Goal: Task Accomplishment & Management: Complete application form

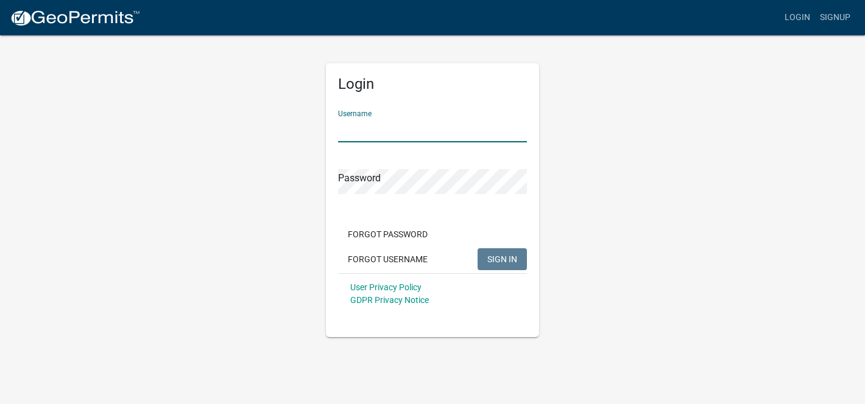
click at [406, 131] on input "Username" at bounding box center [432, 130] width 189 height 25
type input "sebastianj"
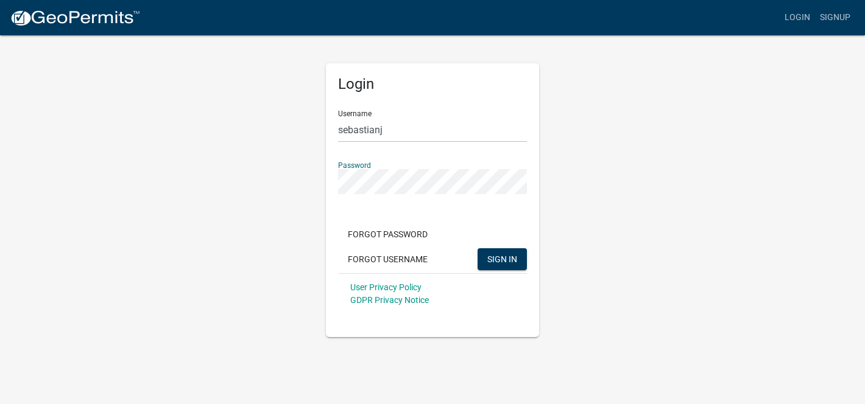
click at [478, 249] on button "SIGN IN" at bounding box center [502, 260] width 49 height 22
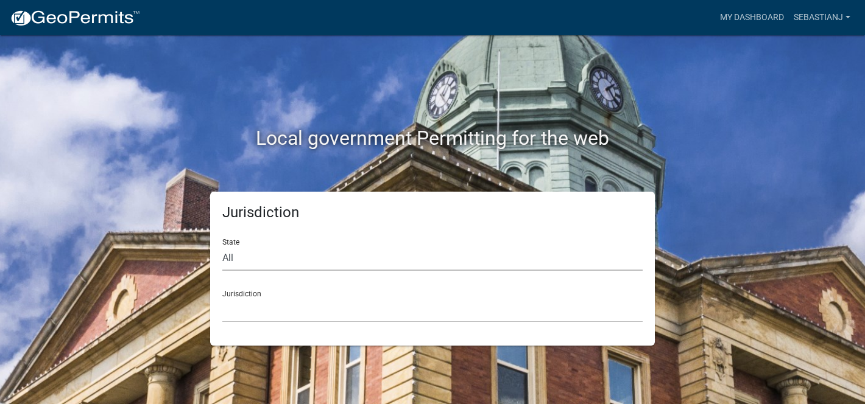
click at [255, 262] on select "All [US_STATE] [US_STATE] [US_STATE] [US_STATE] [US_STATE] [US_STATE] [US_STATE…" at bounding box center [432, 258] width 420 height 25
select select "[US_STATE]"
click at [222, 246] on select "All [US_STATE] [US_STATE] [US_STATE] [US_STATE] [US_STATE] [US_STATE] [US_STATE…" at bounding box center [432, 258] width 420 height 25
click at [252, 310] on select "City of [GEOGRAPHIC_DATA], [US_STATE] City of [GEOGRAPHIC_DATA], [US_STATE] Cit…" at bounding box center [432, 310] width 420 height 25
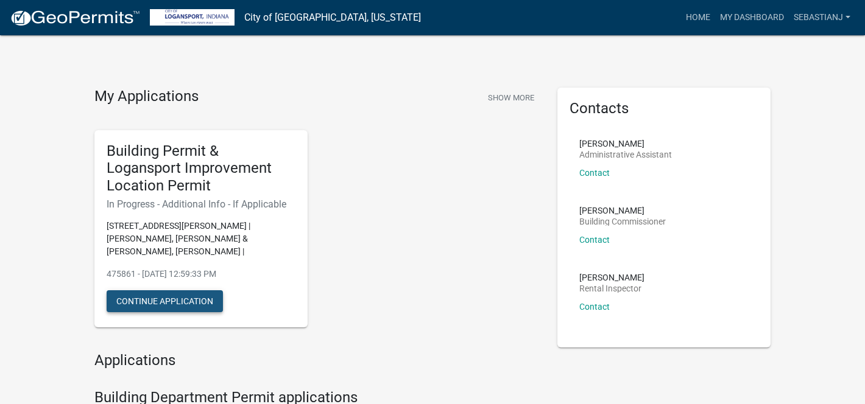
click at [202, 291] on button "Continue Application" at bounding box center [165, 302] width 116 height 22
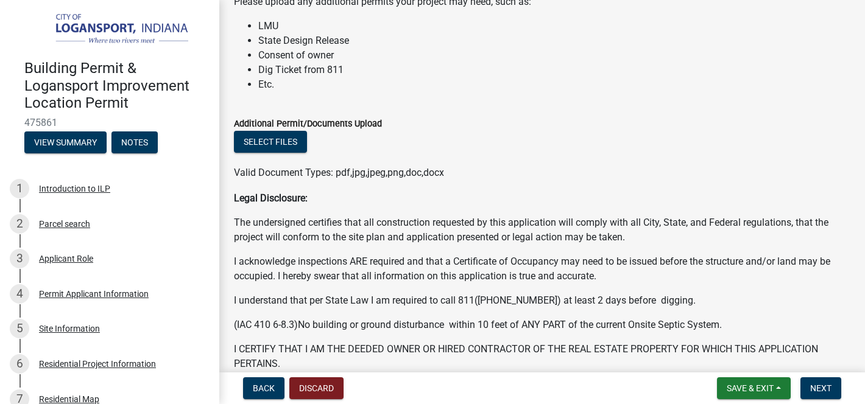
scroll to position [78, 0]
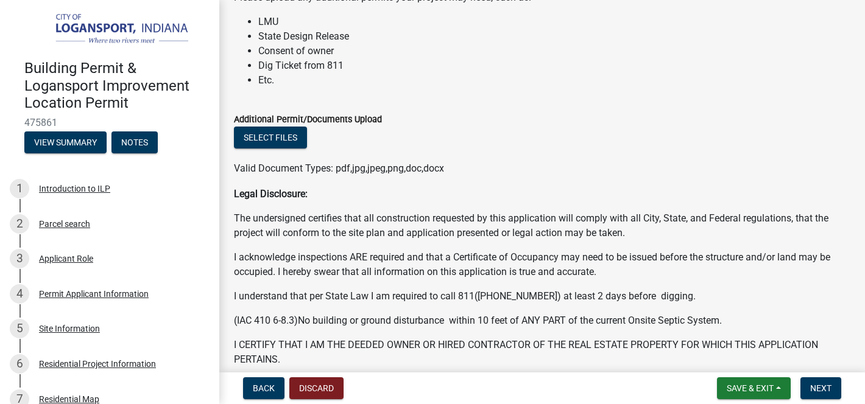
drag, startPoint x: 708, startPoint y: 310, endPoint x: 709, endPoint y: 283, distance: 26.8
click at [709, 283] on div "Legal Disclosure: The undersigned certifies that all construction requested by …" at bounding box center [542, 289] width 616 height 205
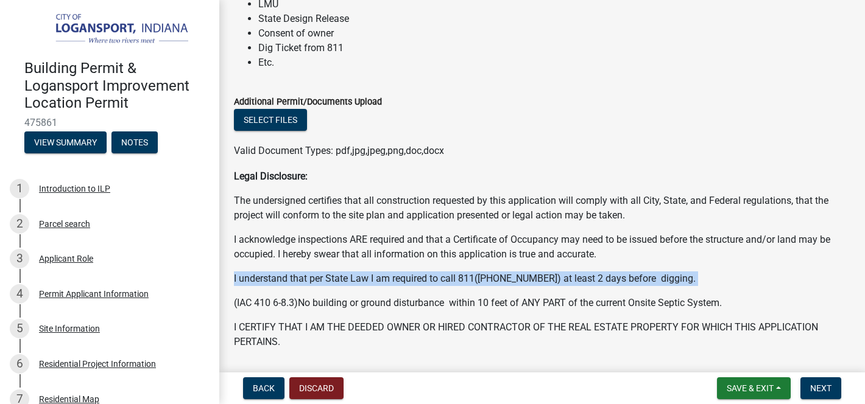
scroll to position [106, 0]
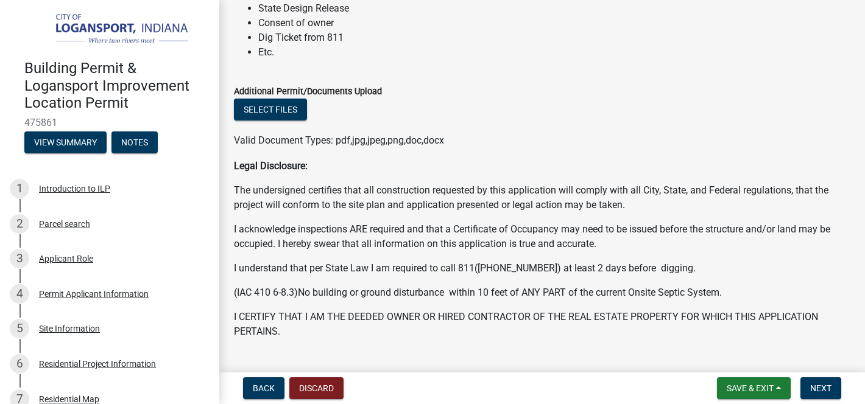
click at [577, 238] on p "I acknowledge inspections ARE required and that a Certificate of Occupancy may …" at bounding box center [542, 236] width 616 height 29
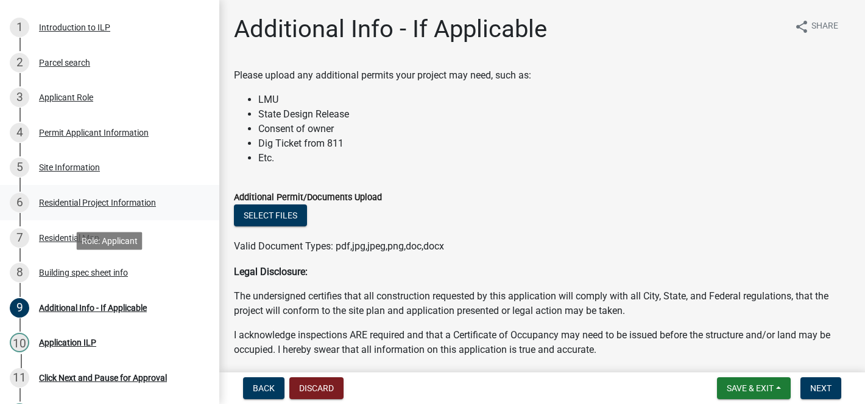
scroll to position [167, 0]
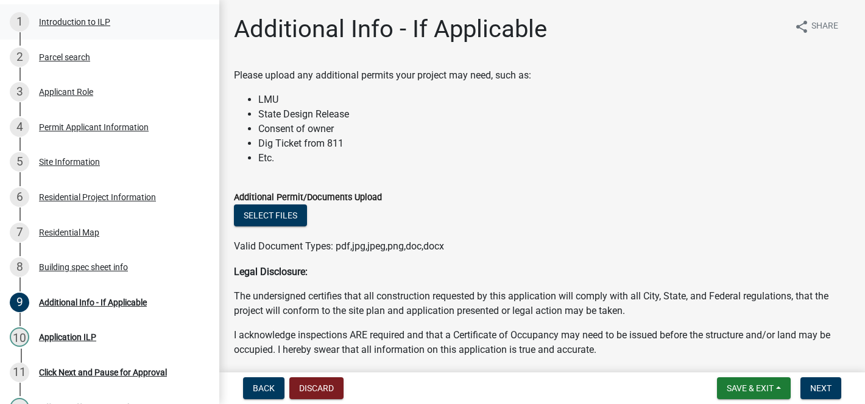
click at [85, 25] on div "Introduction to ILP" at bounding box center [74, 22] width 71 height 9
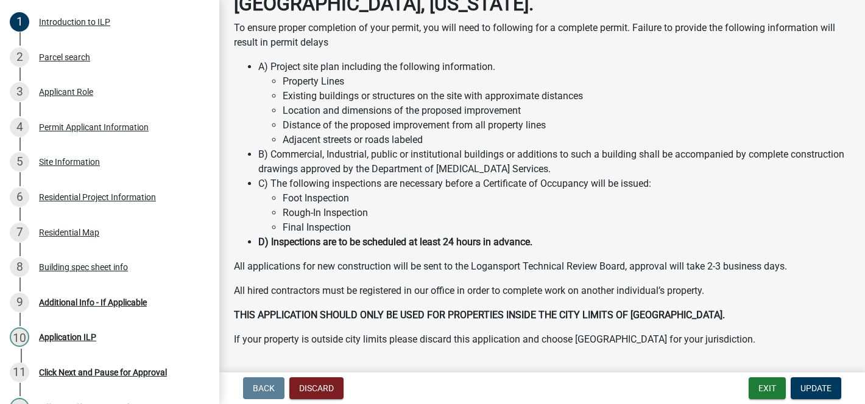
scroll to position [136, 0]
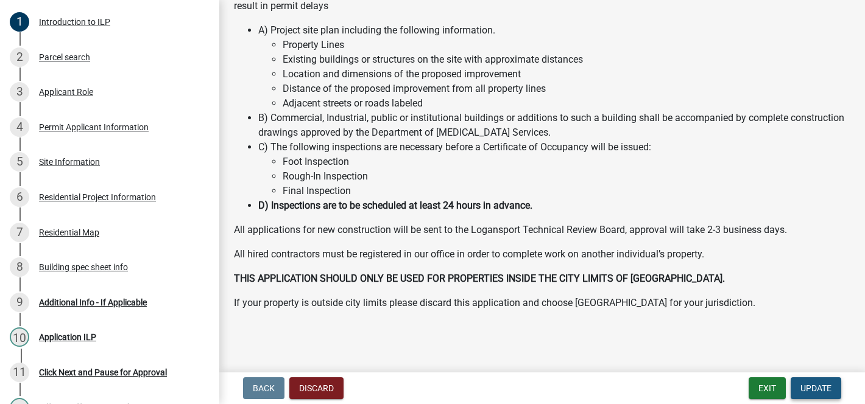
click at [815, 386] on span "Update" at bounding box center [815, 389] width 31 height 10
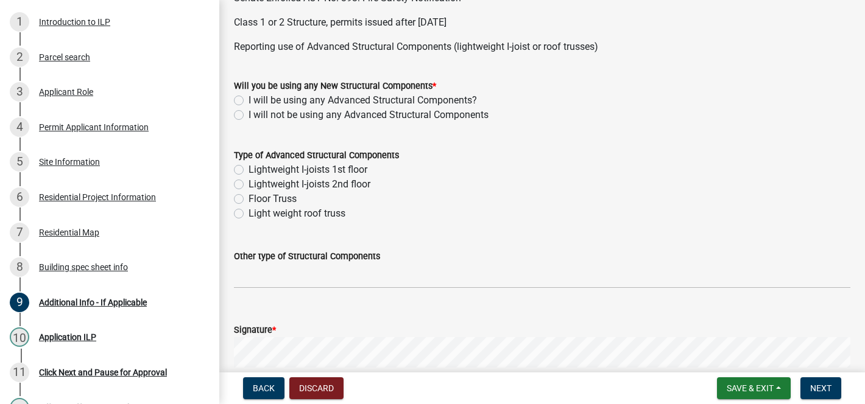
scroll to position [496, 0]
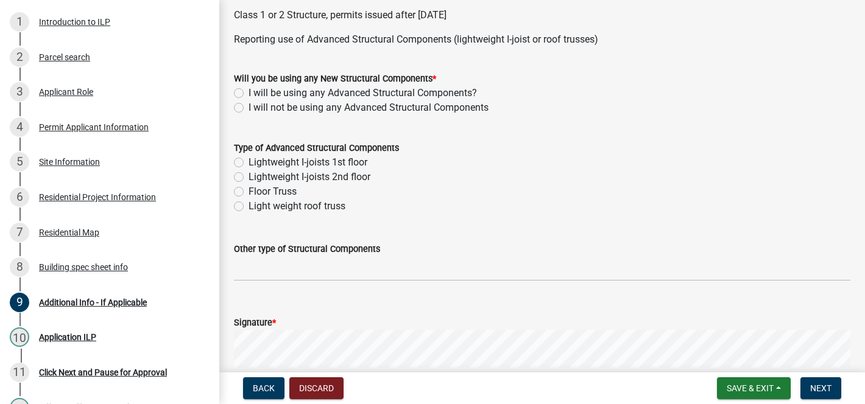
click at [249, 108] on label "I will not be using any Advanced Structural Components" at bounding box center [369, 108] width 240 height 15
click at [249, 108] on input "I will not be using any Advanced Structural Components" at bounding box center [253, 105] width 8 height 8
radio input "true"
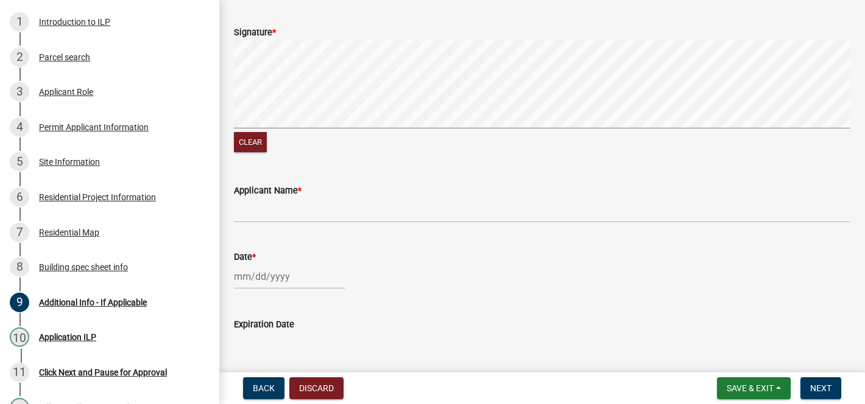
scroll to position [761, 0]
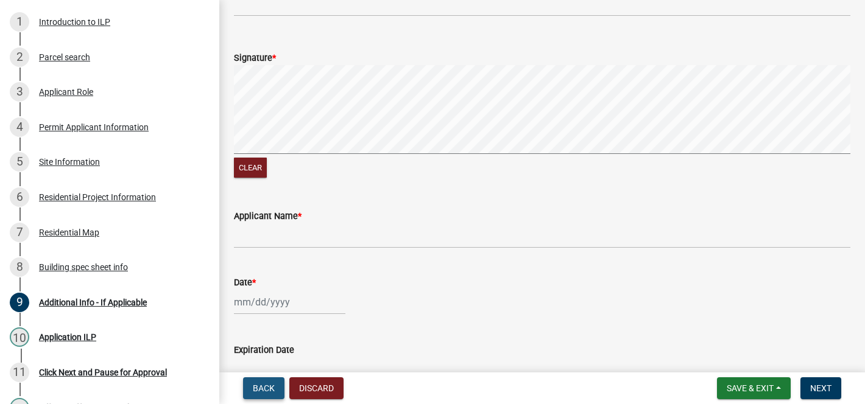
click at [266, 387] on span "Back" at bounding box center [264, 389] width 22 height 10
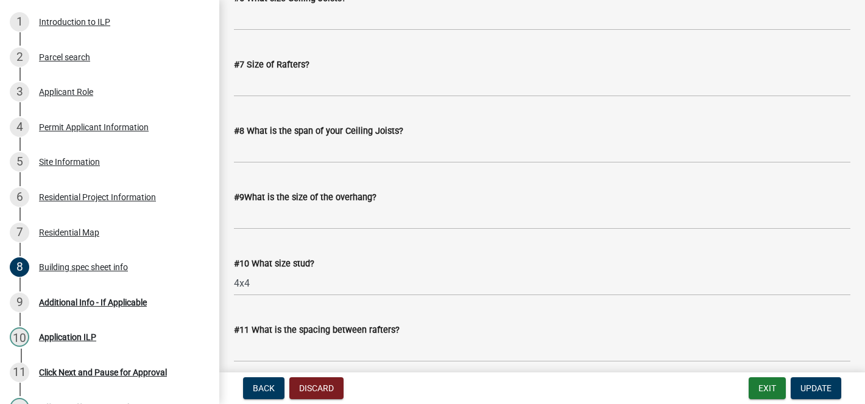
scroll to position [1016, 0]
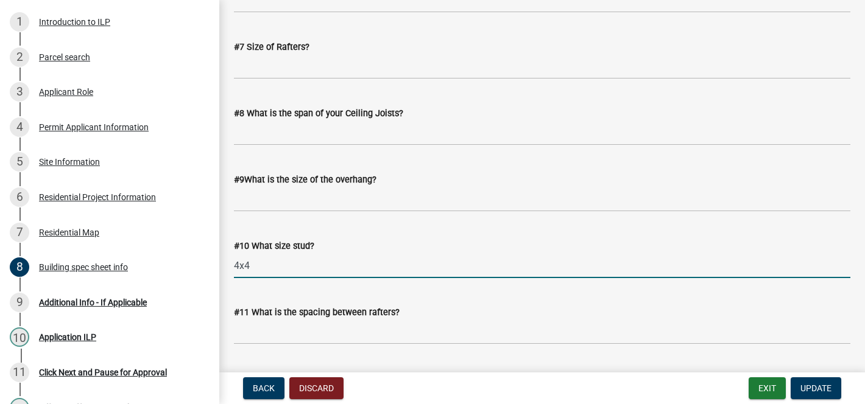
click at [253, 267] on input "4x4" at bounding box center [542, 265] width 616 height 25
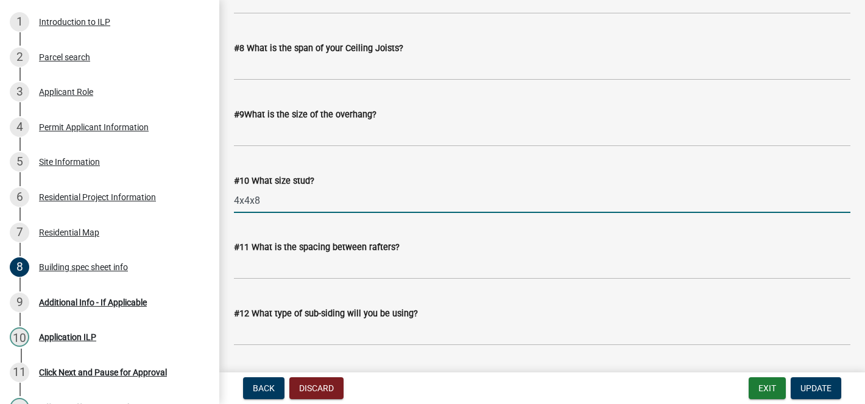
scroll to position [1078, 0]
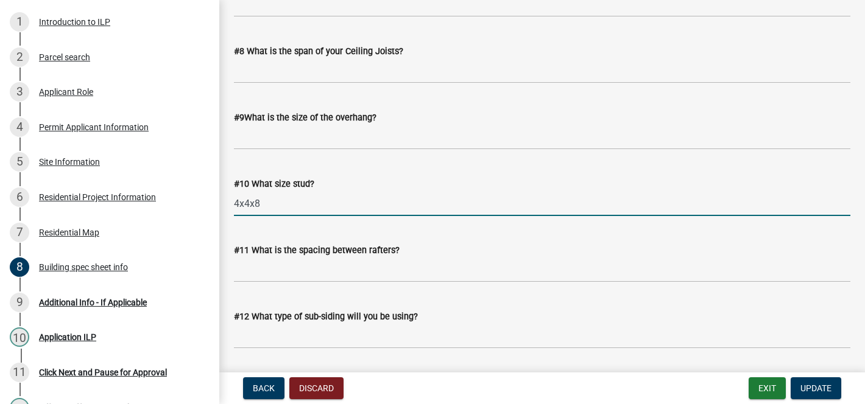
click at [274, 206] on input "4x4x8" at bounding box center [542, 203] width 616 height 25
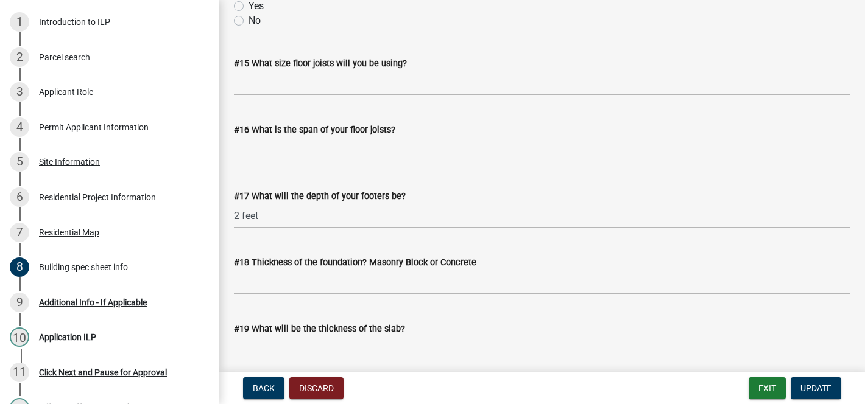
scroll to position [1533, 0]
type input "4x4x8 ft"
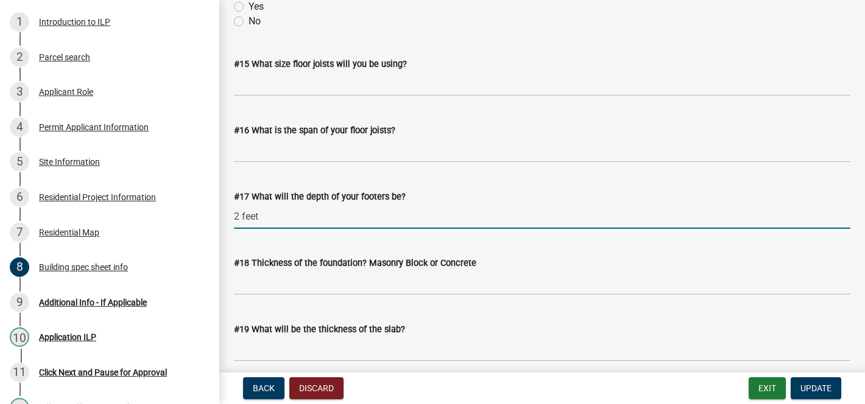
click at [278, 217] on input "2 feet" at bounding box center [542, 216] width 616 height 25
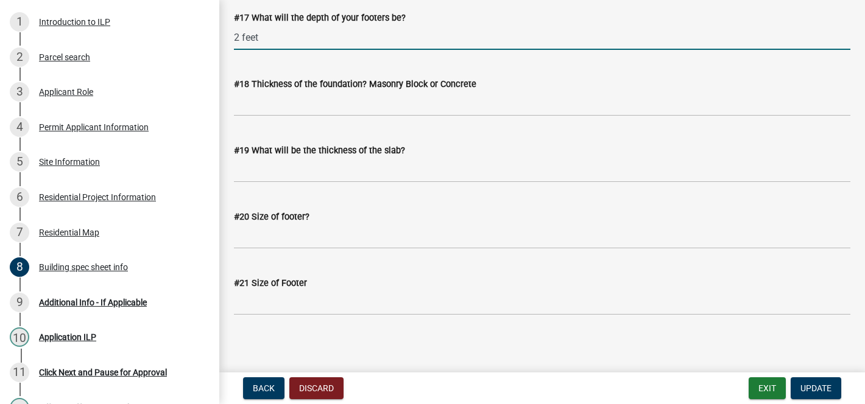
scroll to position [1717, 0]
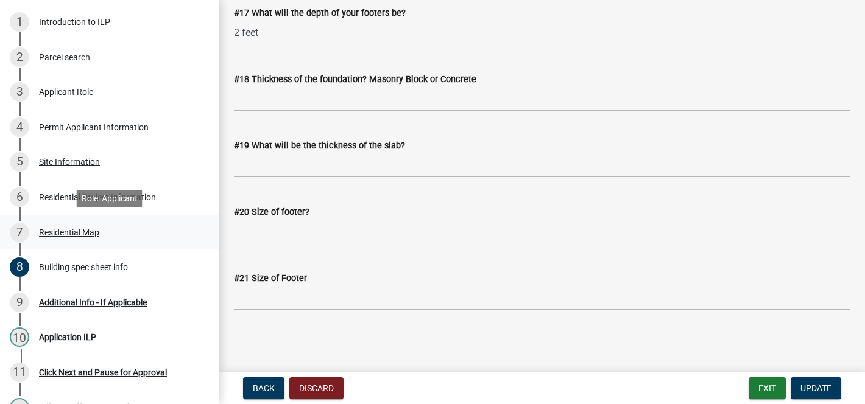
click at [74, 232] on div "Residential Map" at bounding box center [69, 232] width 60 height 9
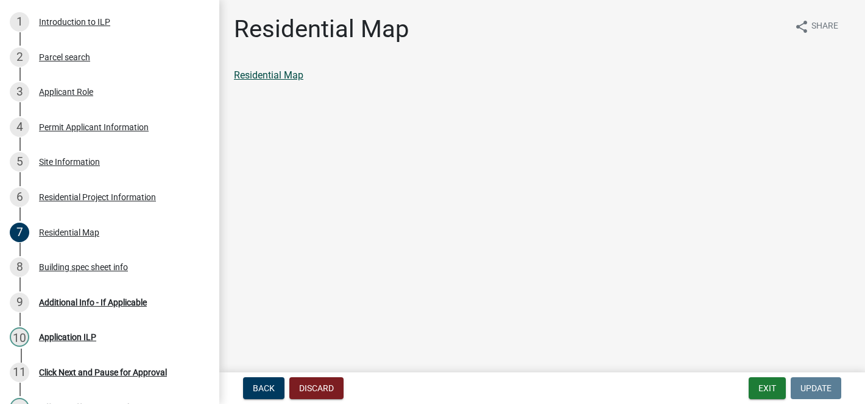
click at [264, 79] on link "Residential Map" at bounding box center [268, 75] width 69 height 12
click at [77, 314] on link "9 Additional Info - If Applicable" at bounding box center [109, 302] width 219 height 35
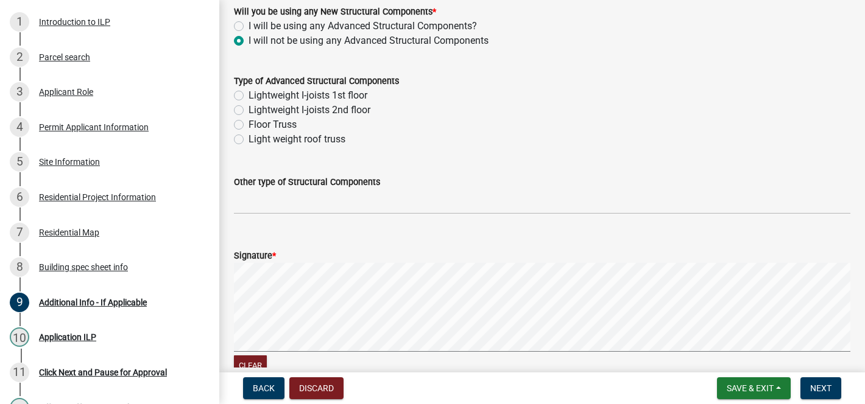
scroll to position [570, 0]
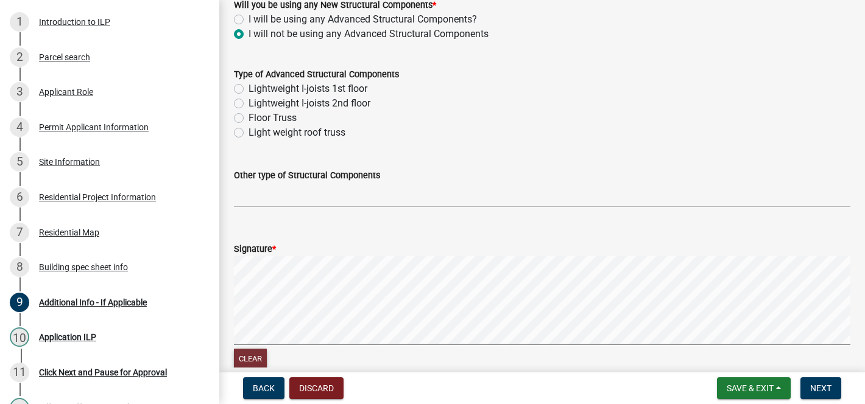
click at [253, 358] on button "Clear" at bounding box center [250, 359] width 33 height 20
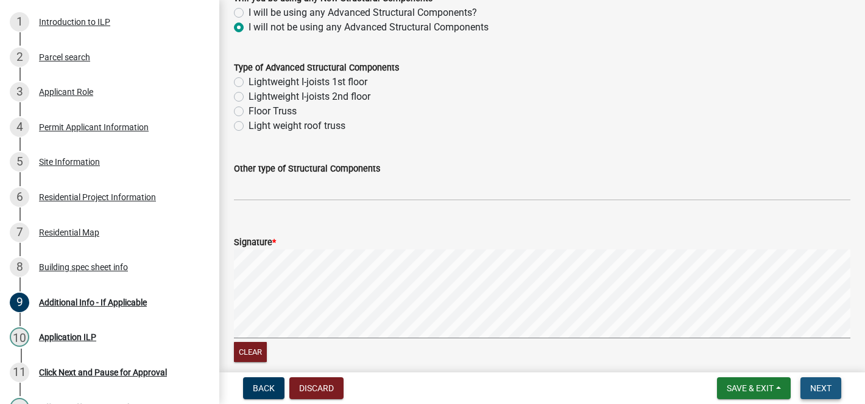
click at [827, 386] on span "Next" at bounding box center [820, 389] width 21 height 10
click at [827, 387] on span "Next" at bounding box center [820, 389] width 21 height 10
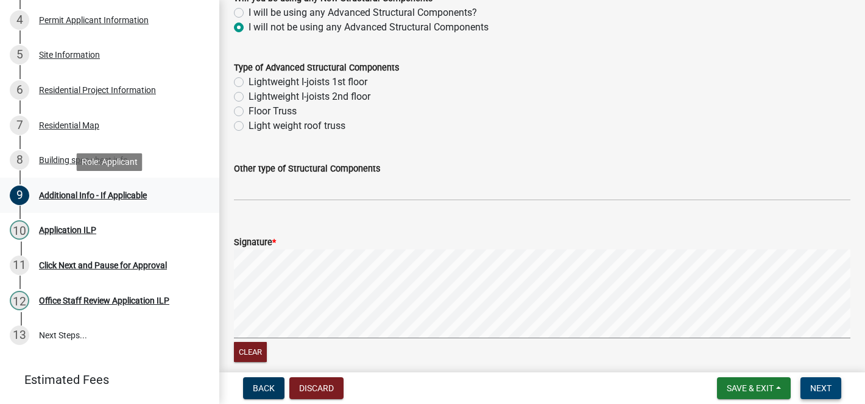
scroll to position [275, 0]
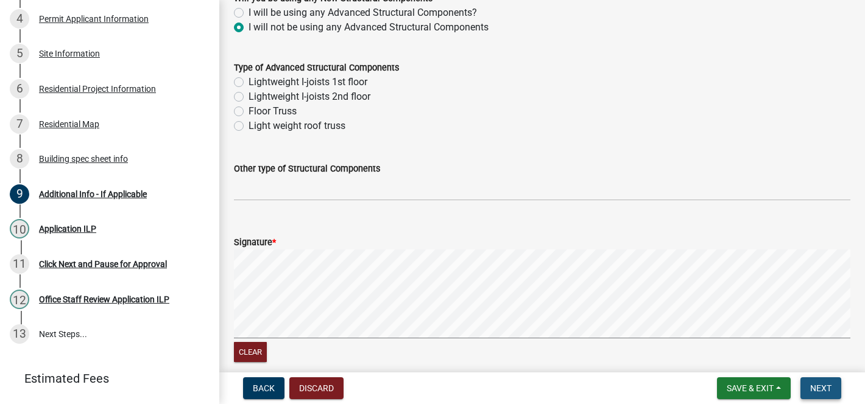
click at [831, 394] on button "Next" at bounding box center [820, 389] width 41 height 22
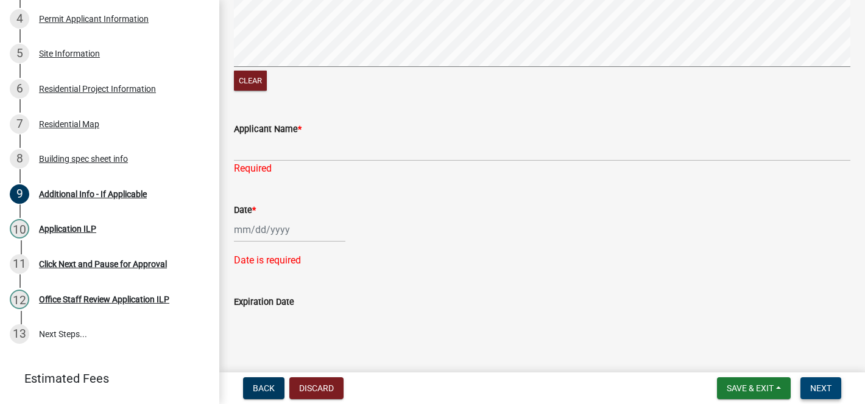
scroll to position [872, 0]
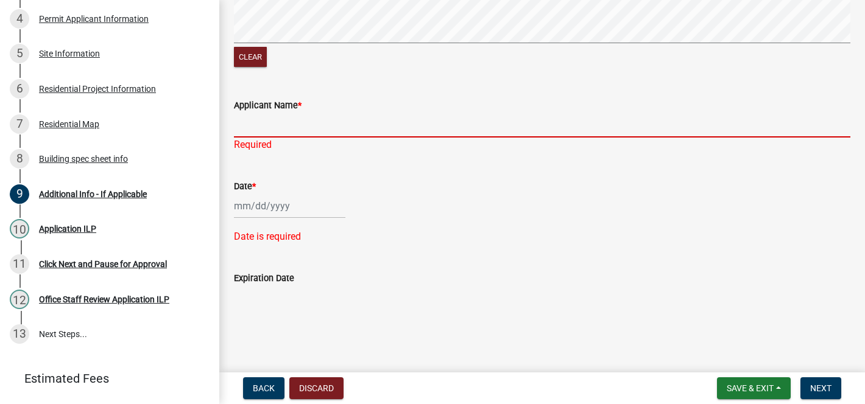
click at [309, 120] on input "Applicant Name *" at bounding box center [542, 125] width 616 height 25
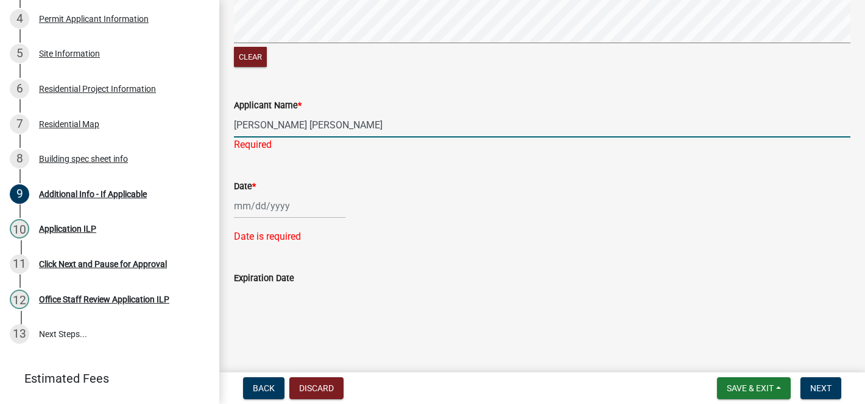
type input "[PERSON_NAME] [PERSON_NAME]"
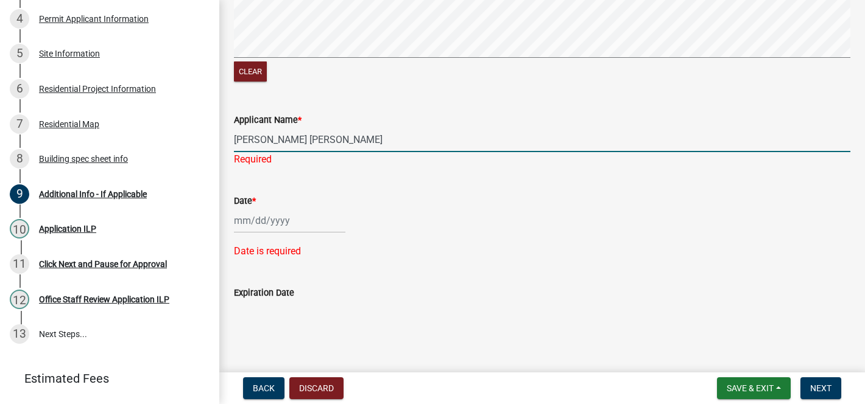
click at [270, 208] on input "Date *" at bounding box center [289, 220] width 111 height 25
select select "9"
select select "2025"
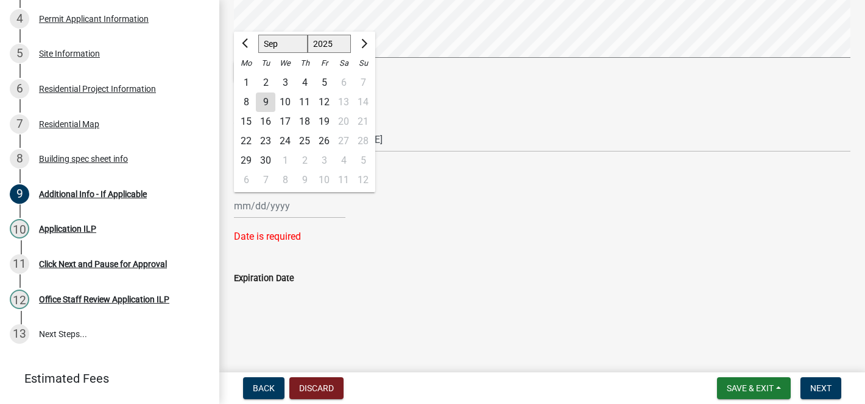
click at [263, 100] on div "9" at bounding box center [265, 102] width 19 height 19
type input "[DATE]"
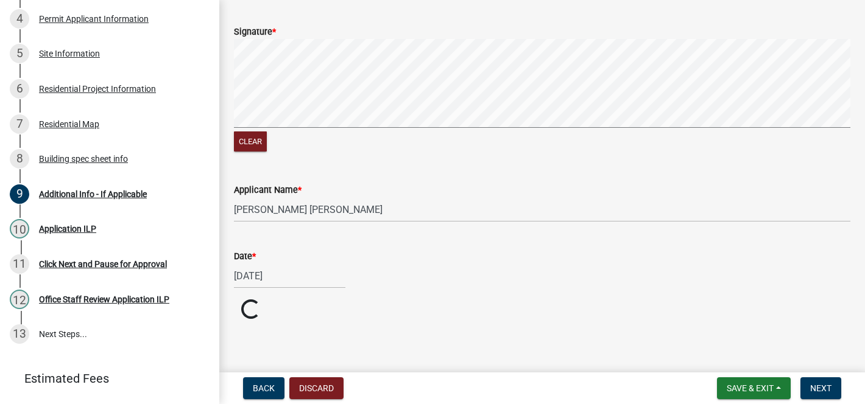
scroll to position [833, 0]
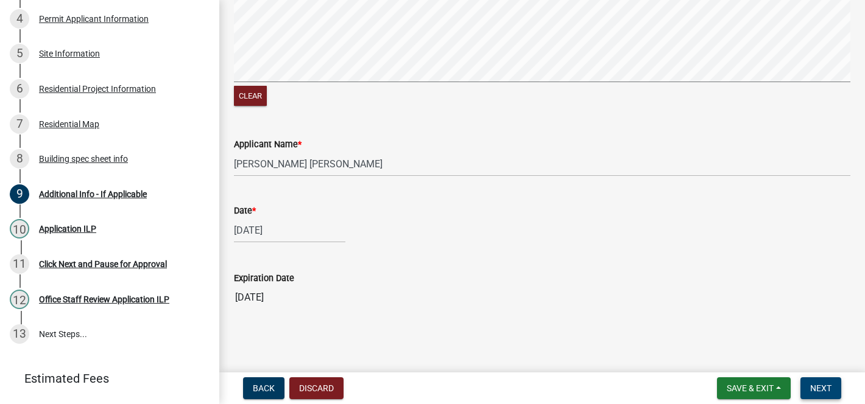
click at [827, 393] on button "Next" at bounding box center [820, 389] width 41 height 22
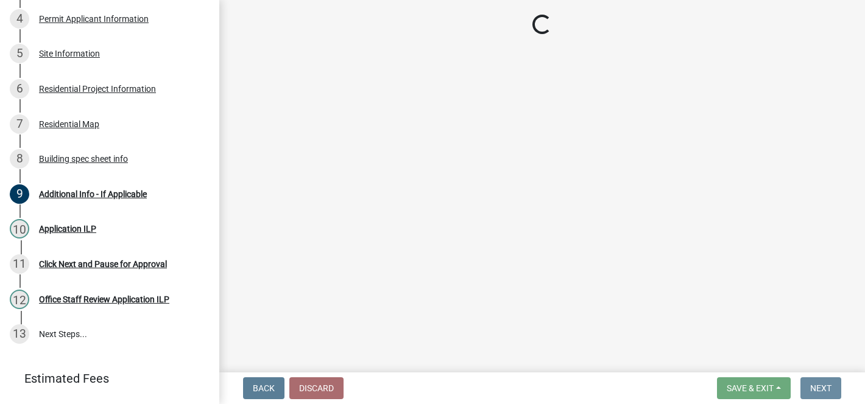
scroll to position [0, 0]
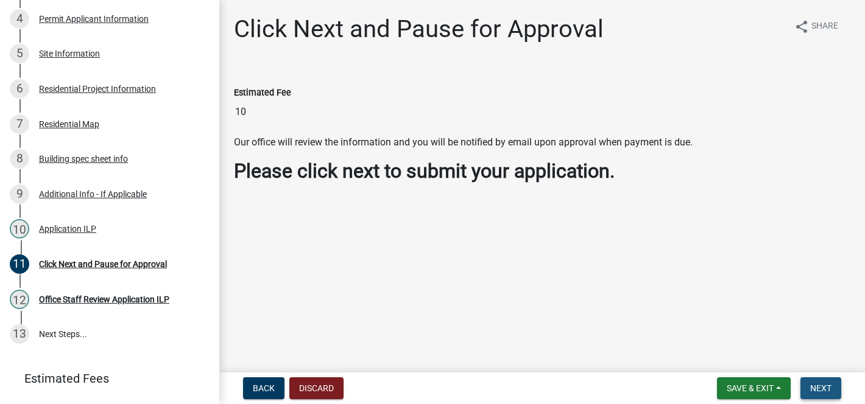
click at [824, 386] on span "Next" at bounding box center [820, 389] width 21 height 10
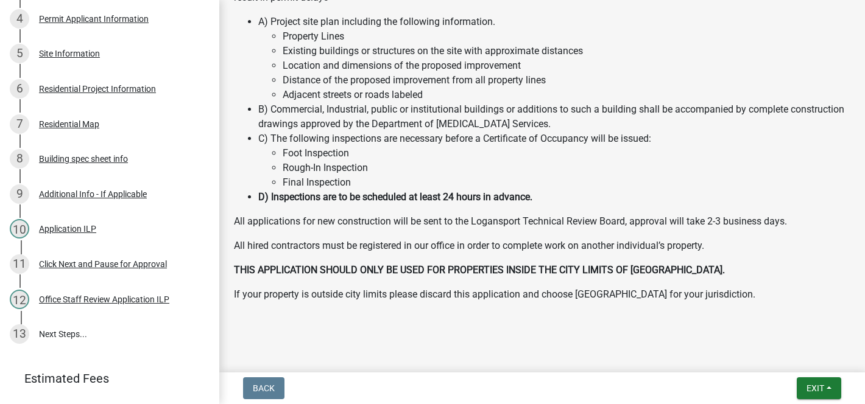
scroll to position [295, 0]
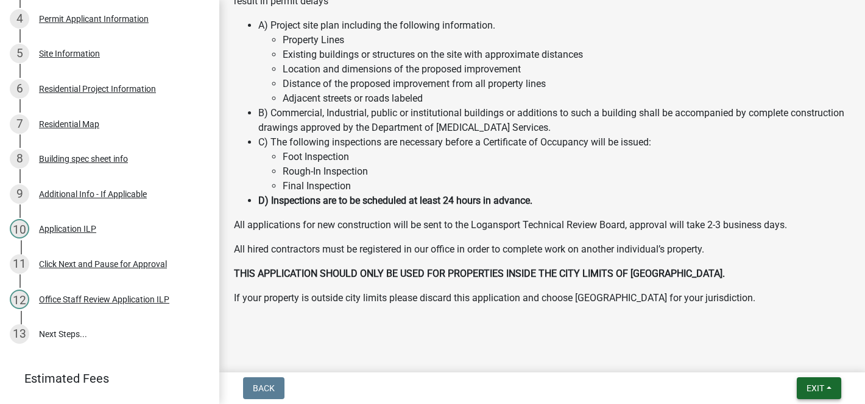
click at [810, 391] on span "Exit" at bounding box center [815, 389] width 18 height 10
click at [766, 364] on button "Save & Exit" at bounding box center [792, 356] width 97 height 29
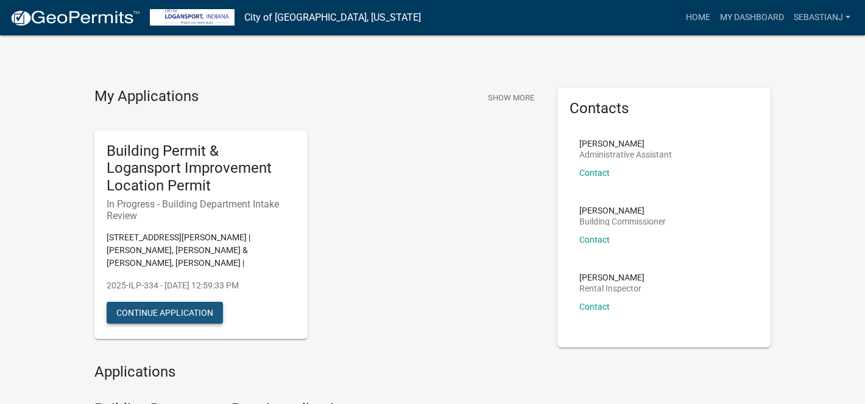
click at [203, 302] on button "Continue Application" at bounding box center [165, 313] width 116 height 22
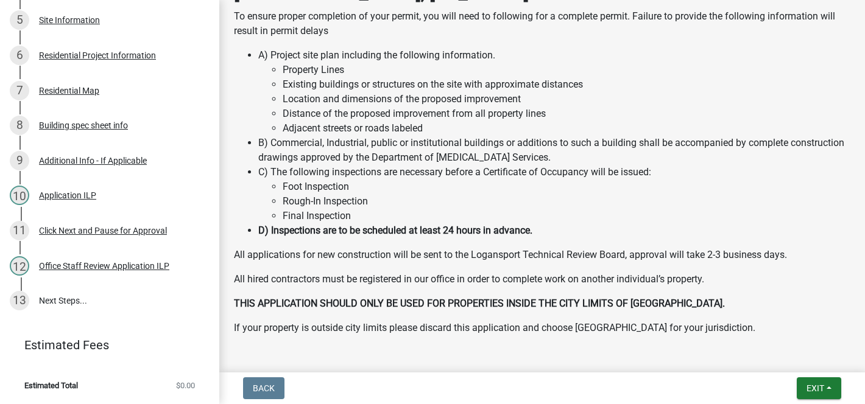
scroll to position [305, 0]
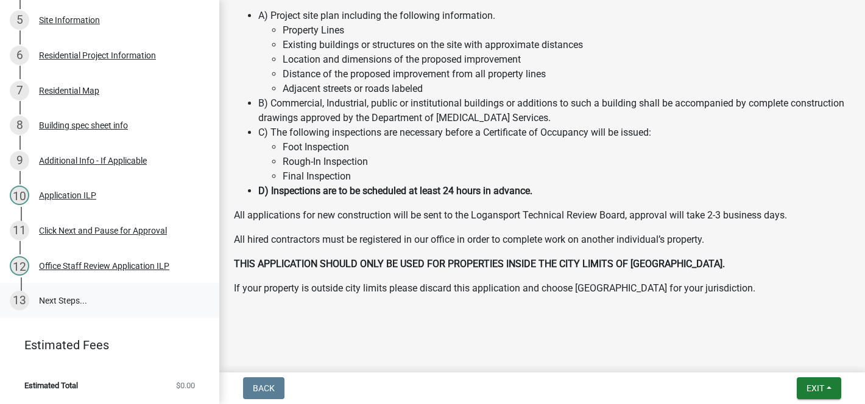
click at [110, 297] on link "13 Next Steps..." at bounding box center [109, 300] width 219 height 35
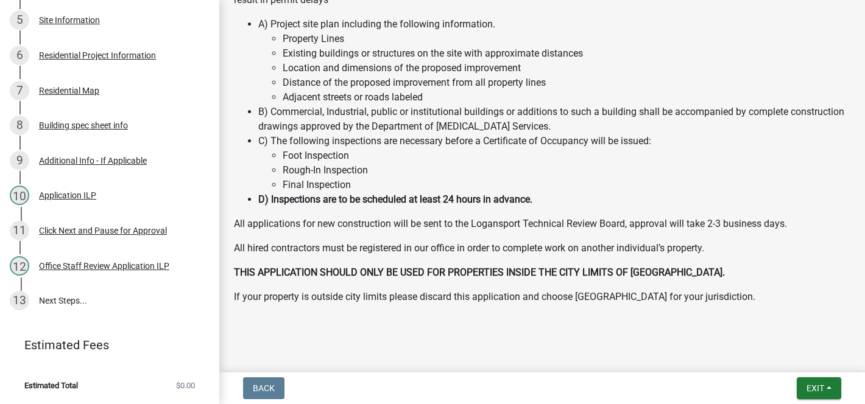
scroll to position [293, 0]
